Goal: Book appointment/travel/reservation

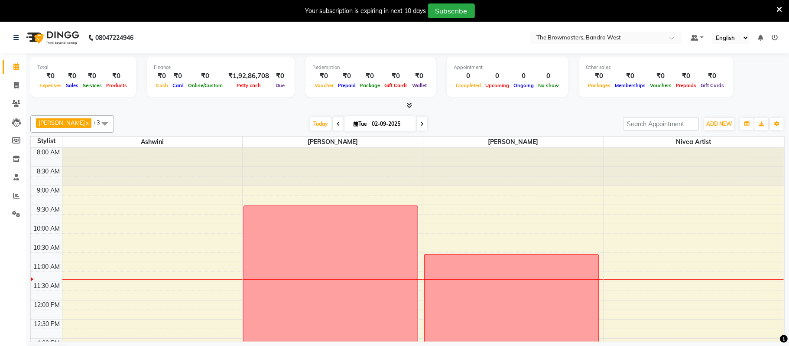
click at [390, 127] on input "02-09-2025" at bounding box center [390, 123] width 43 height 13
select select "9"
select select "2025"
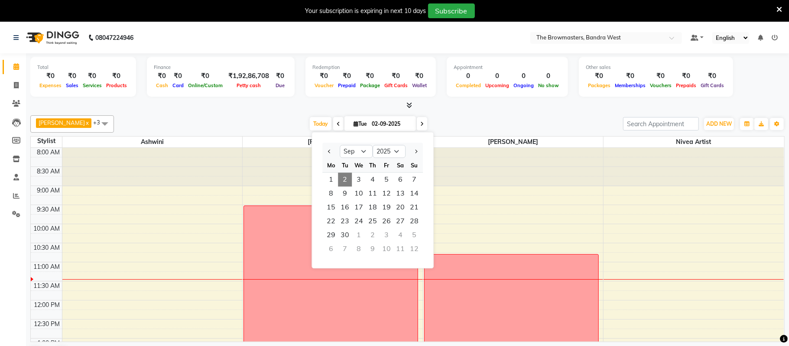
click at [344, 246] on div "7" at bounding box center [345, 249] width 14 height 14
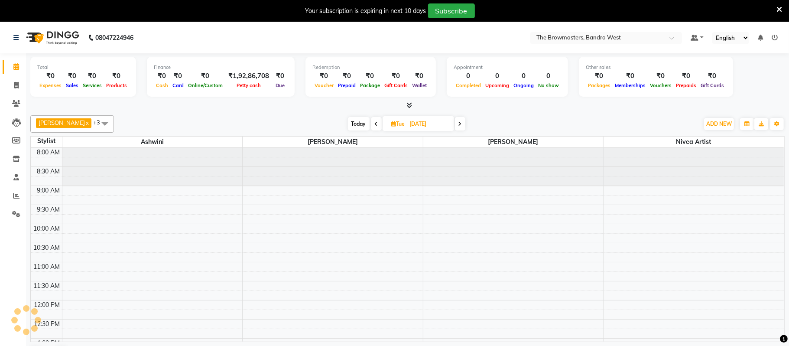
scroll to position [117, 0]
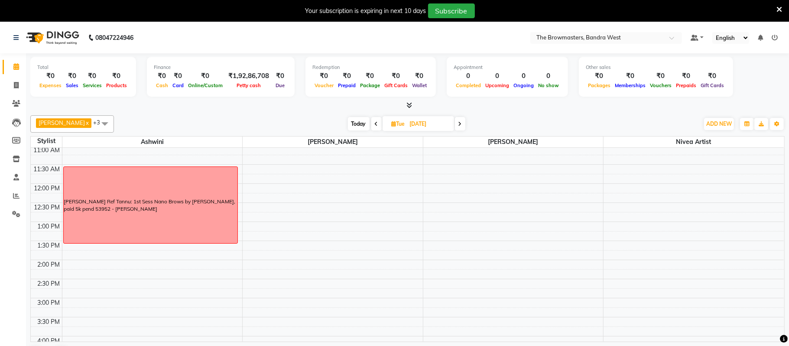
click at [357, 127] on span "Today" at bounding box center [359, 123] width 22 height 13
type input "02-09-2025"
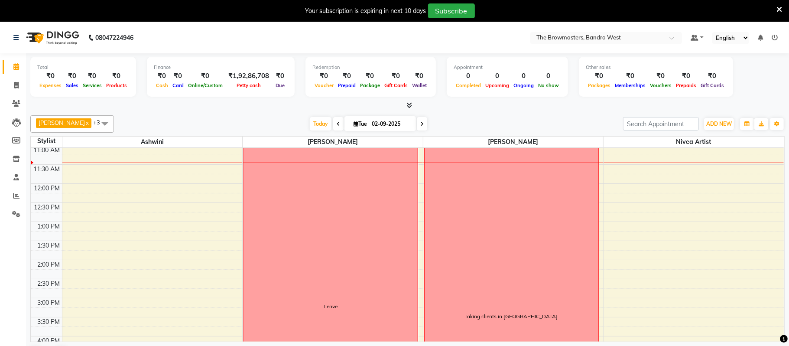
click at [401, 120] on input "02-09-2025" at bounding box center [390, 123] width 43 height 13
select select "9"
select select "2025"
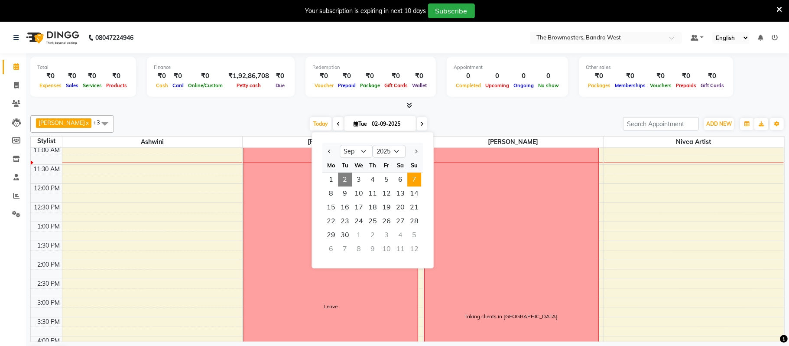
click at [413, 180] on span "7" at bounding box center [414, 179] width 14 height 14
type input "[DATE]"
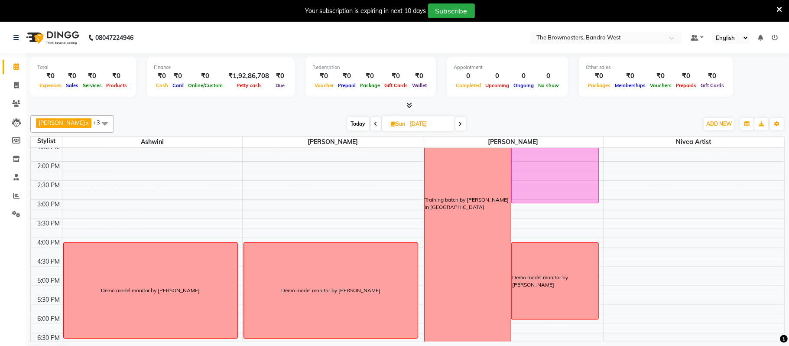
scroll to position [216, 0]
click at [602, 242] on td at bounding box center [423, 242] width 722 height 10
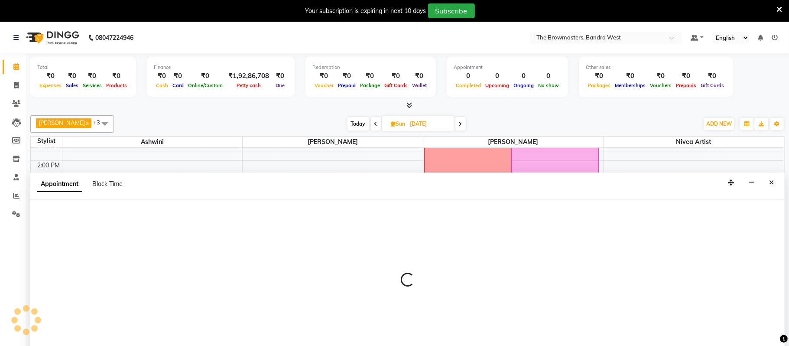
scroll to position [23, 0]
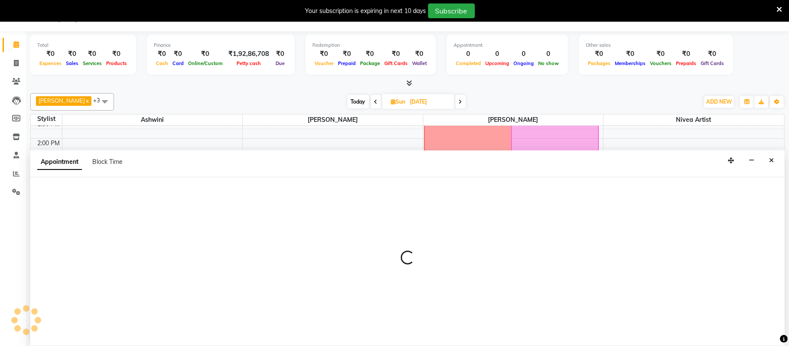
select select "64308"
select select "tentative"
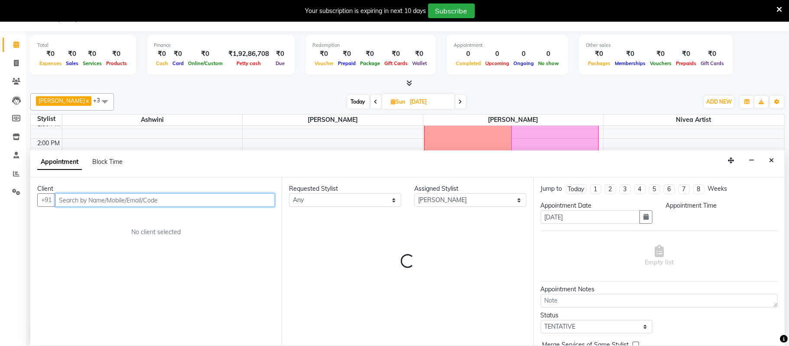
select select "945"
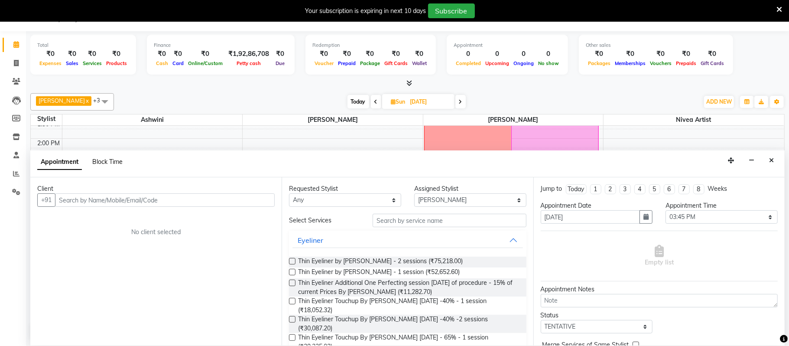
click at [101, 162] on span "Block Time" at bounding box center [107, 162] width 30 height 8
select select "64308"
select select "945"
select select "960"
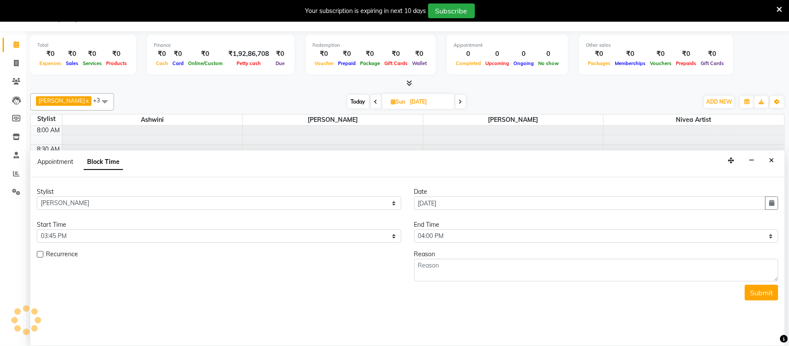
scroll to position [117, 0]
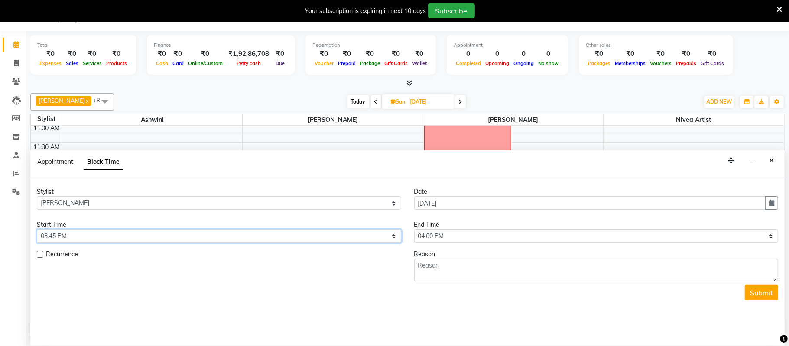
click at [159, 239] on select "Select 09:00 AM 09:15 AM 09:30 AM 09:45 AM 10:00 AM 10:15 AM 10:30 AM 10:45 AM …" at bounding box center [219, 235] width 364 height 13
select select "960"
click at [37, 230] on select "Select 09:00 AM 09:15 AM 09:30 AM 09:45 AM 10:00 AM 10:15 AM 10:30 AM 10:45 AM …" at bounding box center [219, 235] width 364 height 13
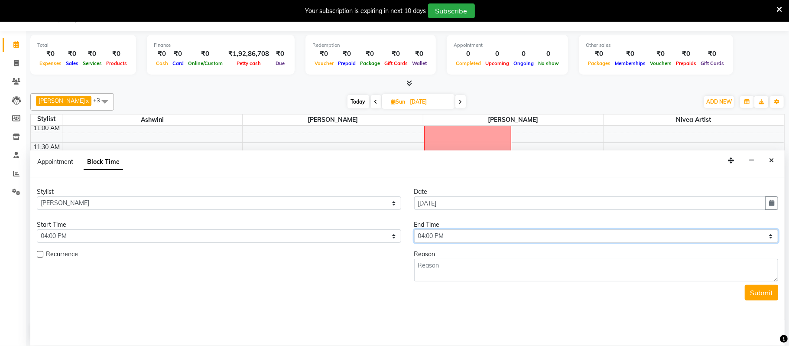
click at [495, 234] on select "Select 09:00 AM 09:15 AM 09:30 AM 09:45 AM 10:00 AM 10:15 AM 10:30 AM 10:45 AM …" at bounding box center [596, 235] width 364 height 13
select select "1080"
click at [414, 230] on select "Select 09:00 AM 09:15 AM 09:30 AM 09:45 AM 10:00 AM 10:15 AM 10:30 AM 10:45 AM …" at bounding box center [596, 235] width 364 height 13
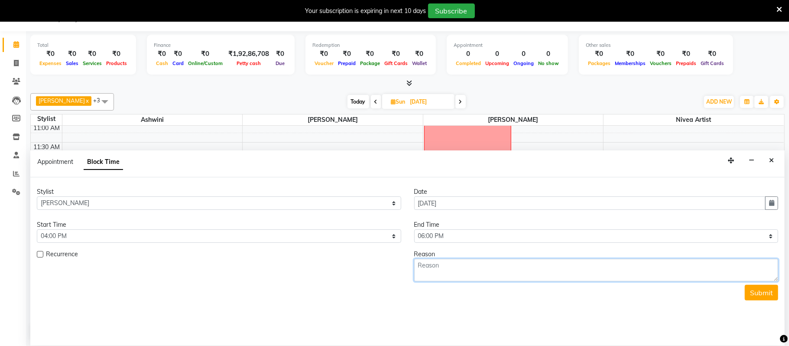
click at [456, 273] on textarea at bounding box center [596, 270] width 364 height 23
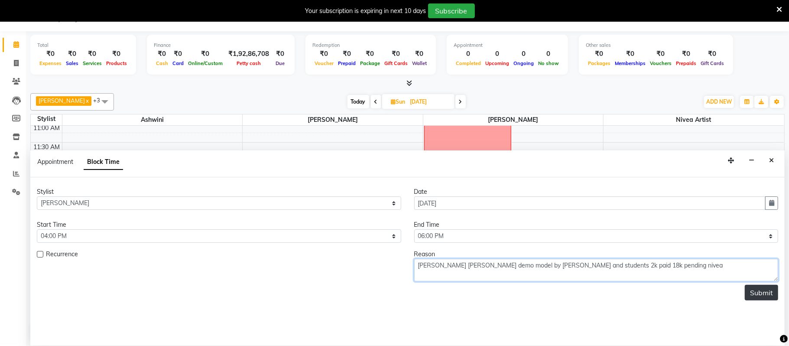
type textarea "[PERSON_NAME] [PERSON_NAME] demo model by [PERSON_NAME] and students 2k paid 18…"
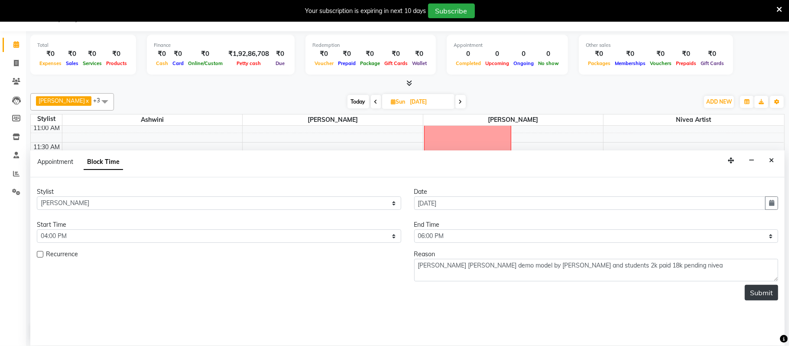
click at [758, 295] on button "Submit" at bounding box center [761, 293] width 33 height 16
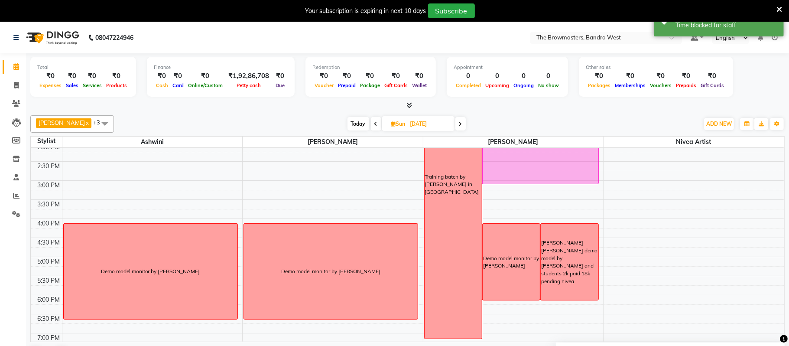
scroll to position [233, 0]
